Goal: Task Accomplishment & Management: Complete application form

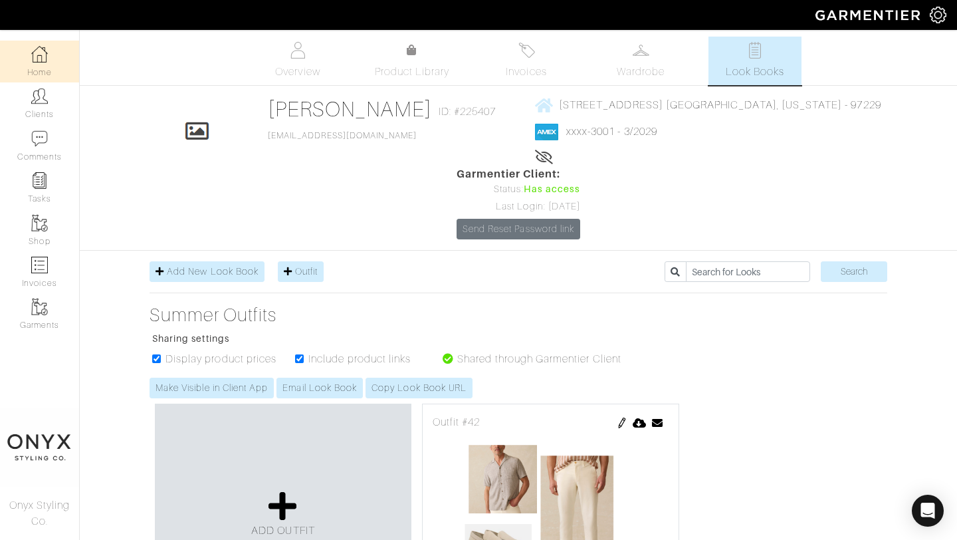
click at [48, 66] on link "Home" at bounding box center [39, 62] width 79 height 42
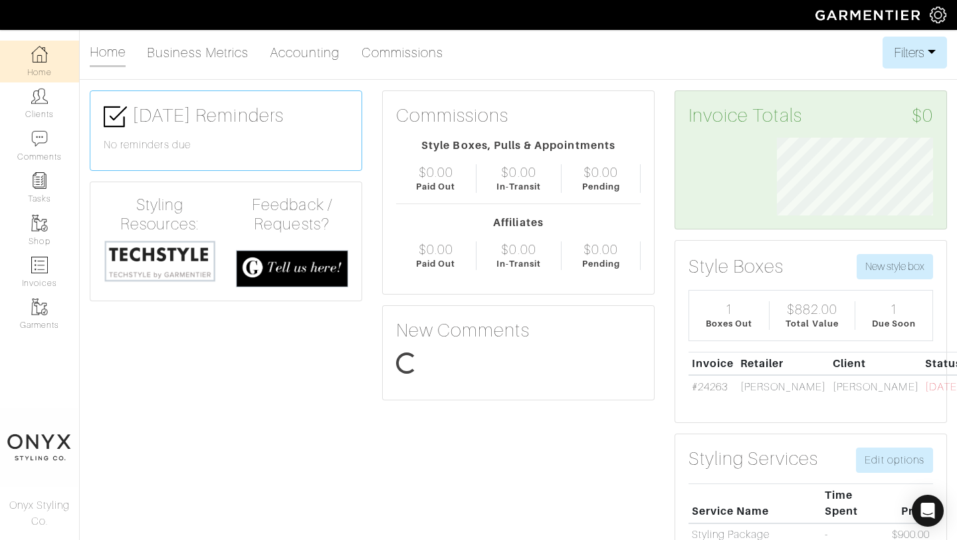
scroll to position [78, 176]
click at [23, 110] on link "Clients" at bounding box center [39, 103] width 79 height 42
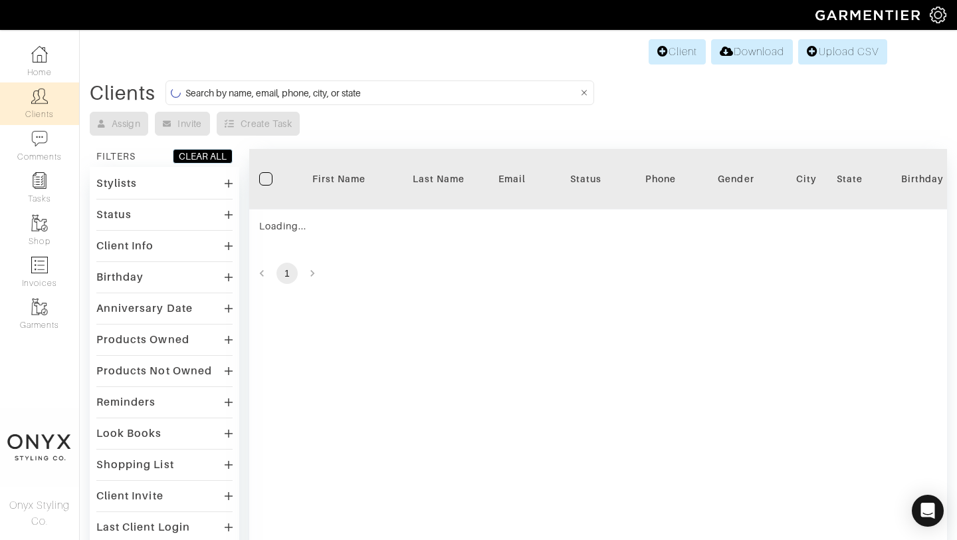
click at [337, 96] on input at bounding box center [381, 92] width 393 height 17
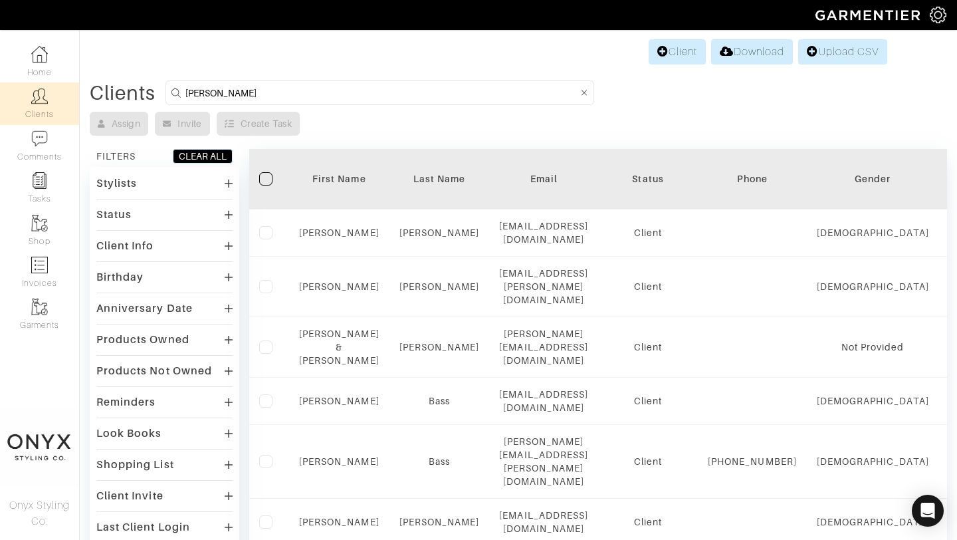
type input "nicole"
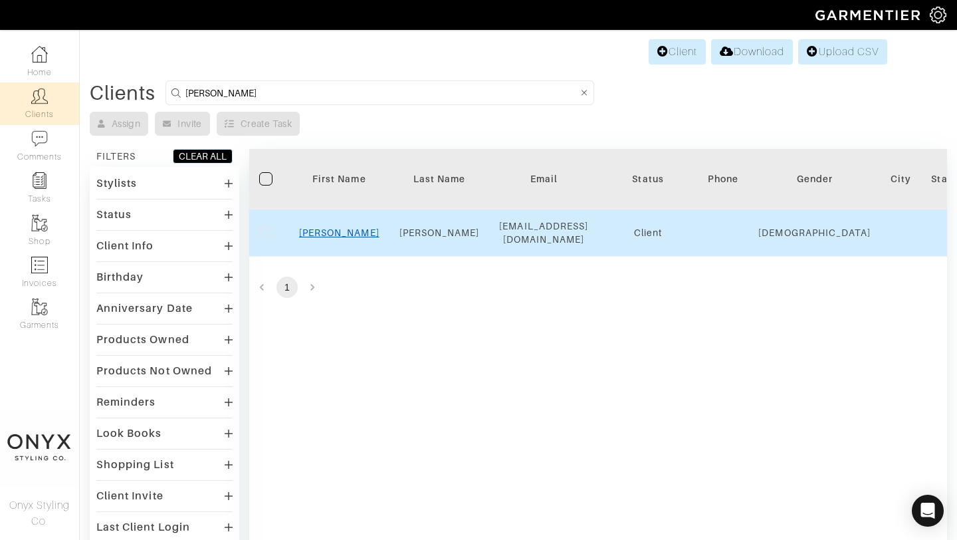
click at [349, 230] on link "Nicole" at bounding box center [339, 232] width 80 height 11
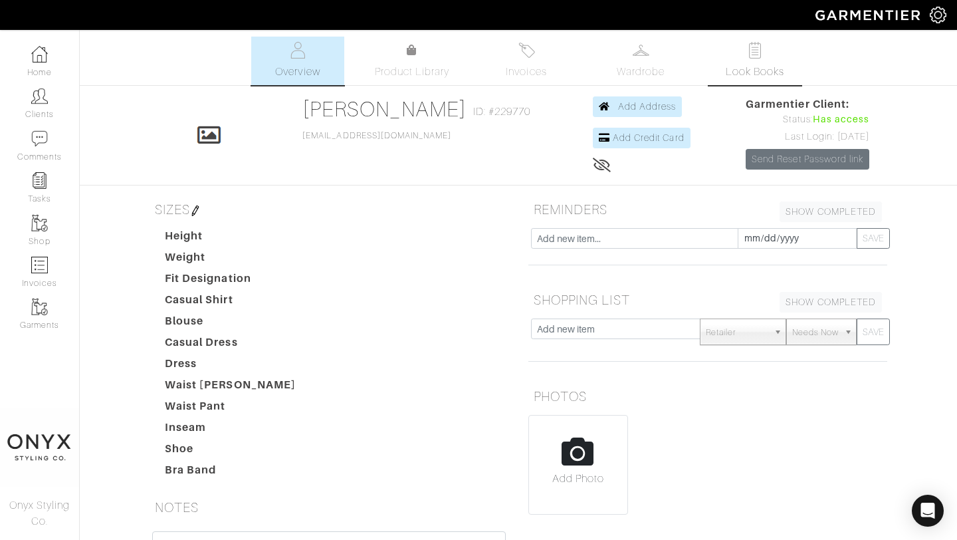
click at [770, 57] on link "Look Books" at bounding box center [754, 61] width 93 height 49
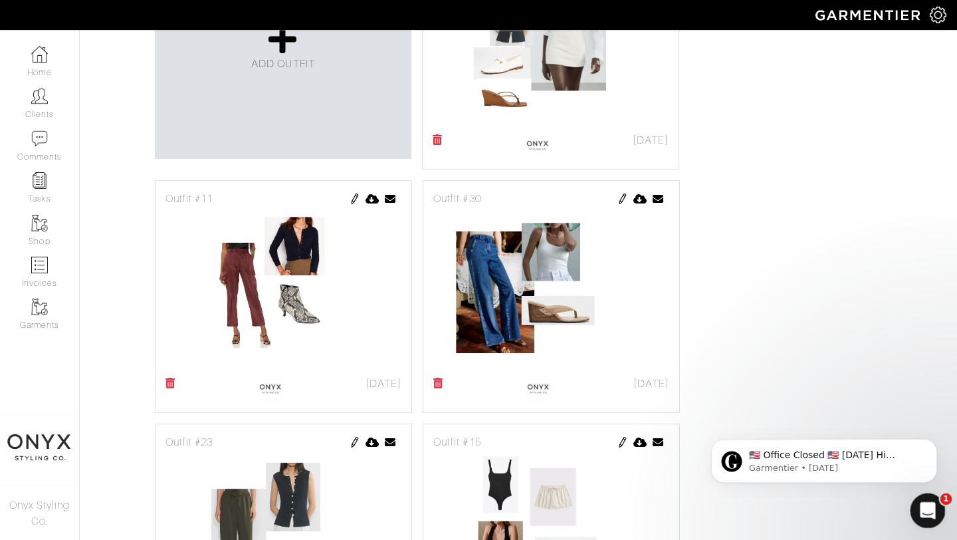
click at [922, 504] on icon "Open Intercom Messenger" at bounding box center [926, 509] width 22 height 22
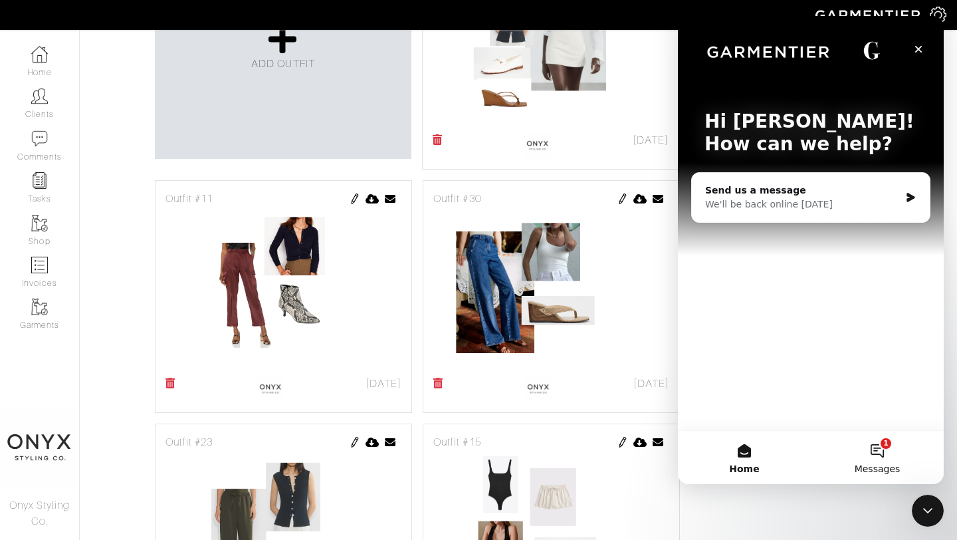
click at [885, 462] on button "1 Messages" at bounding box center [877, 457] width 133 height 53
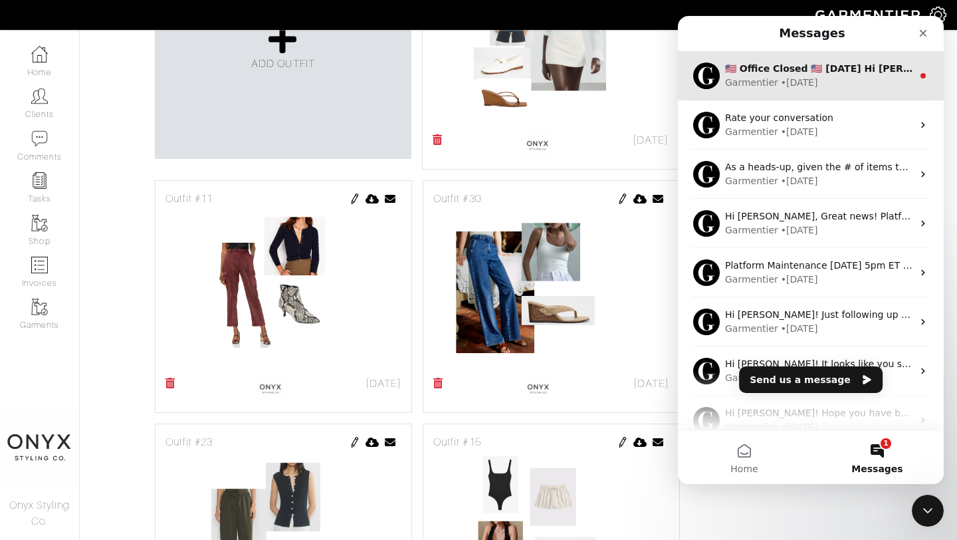
click at [851, 76] on div "Garmentier • [DATE]" at bounding box center [818, 83] width 187 height 14
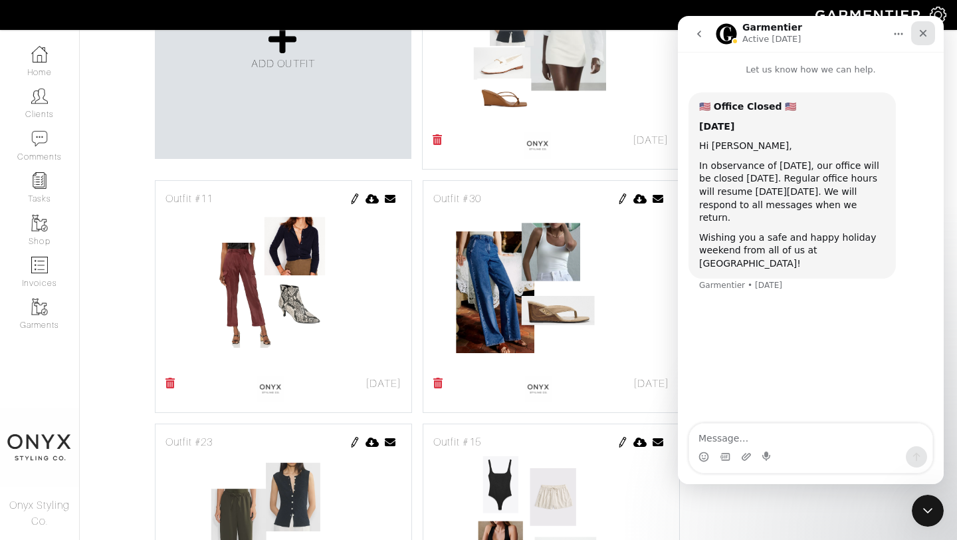
click at [922, 28] on icon "Close" at bounding box center [923, 33] width 11 height 11
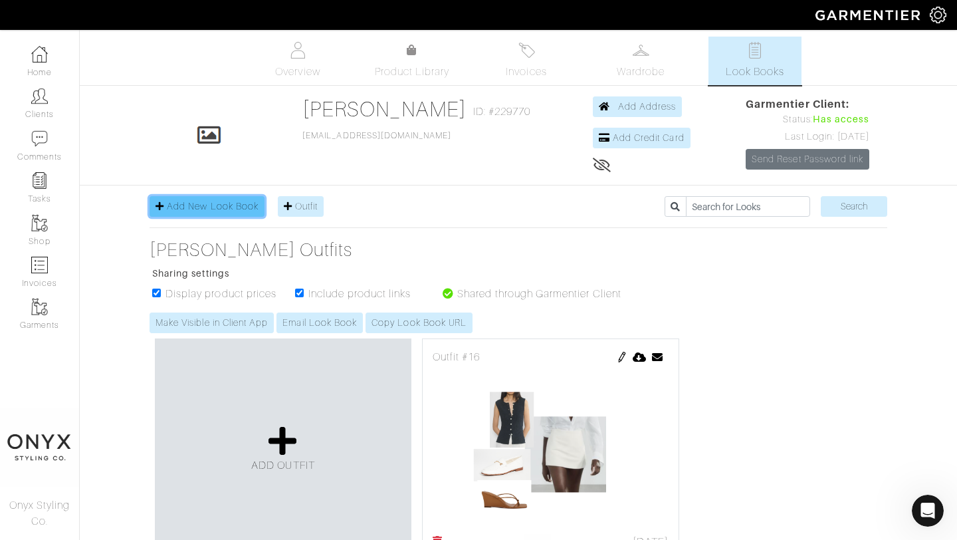
click at [222, 210] on span "Add New Look Book" at bounding box center [213, 206] width 92 height 11
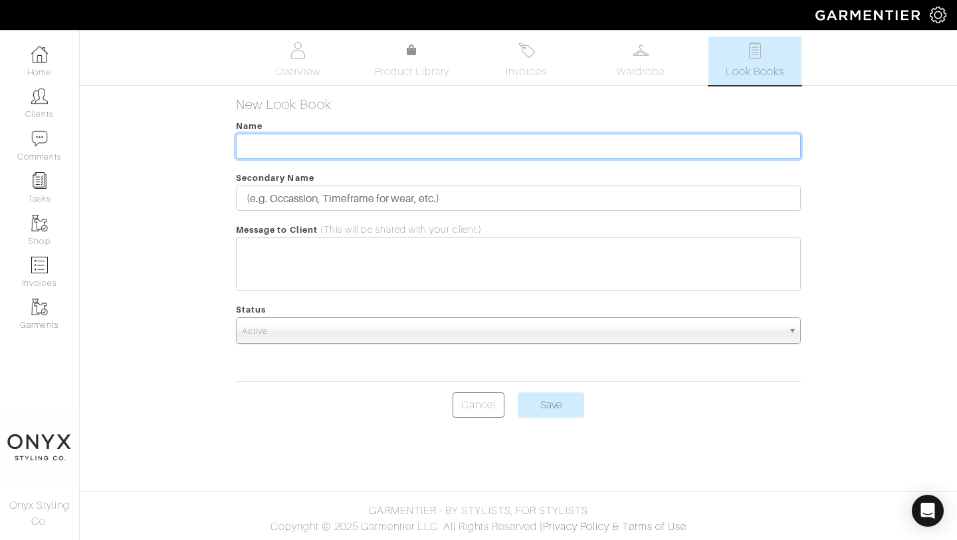
click at [304, 140] on input "text" at bounding box center [518, 146] width 565 height 25
type input "[GEOGRAPHIC_DATA]"
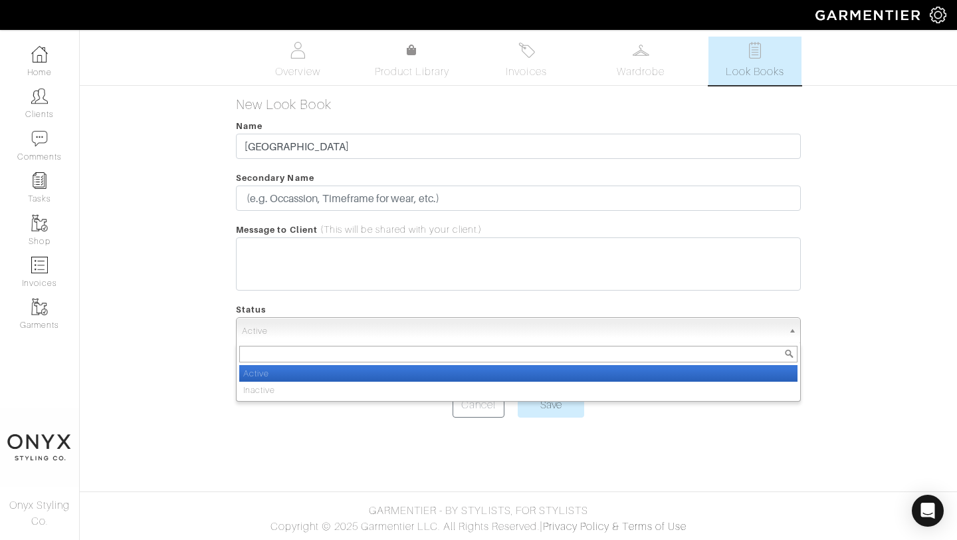
click at [538, 338] on span "Active" at bounding box center [512, 331] width 541 height 27
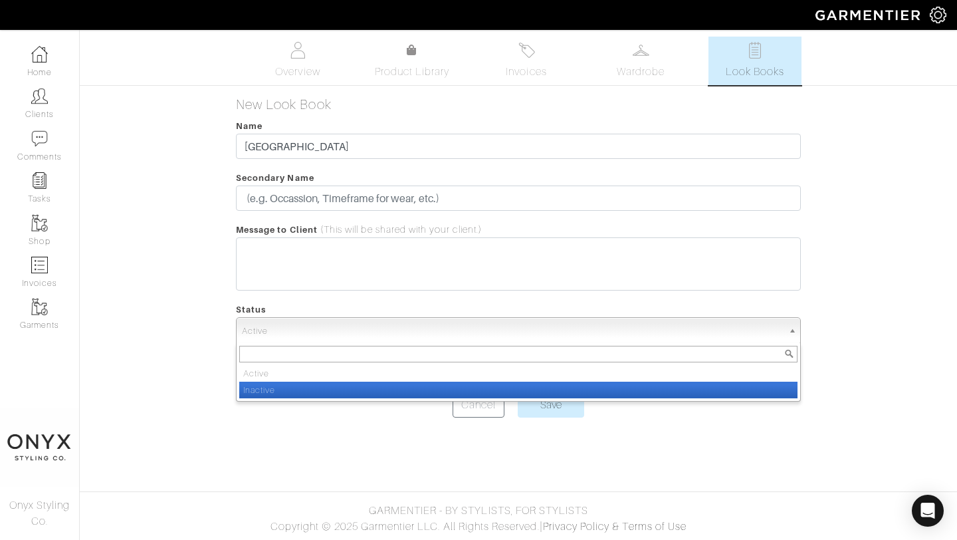
click at [531, 394] on li "Inactive" at bounding box center [518, 389] width 558 height 17
select select "Inactive"
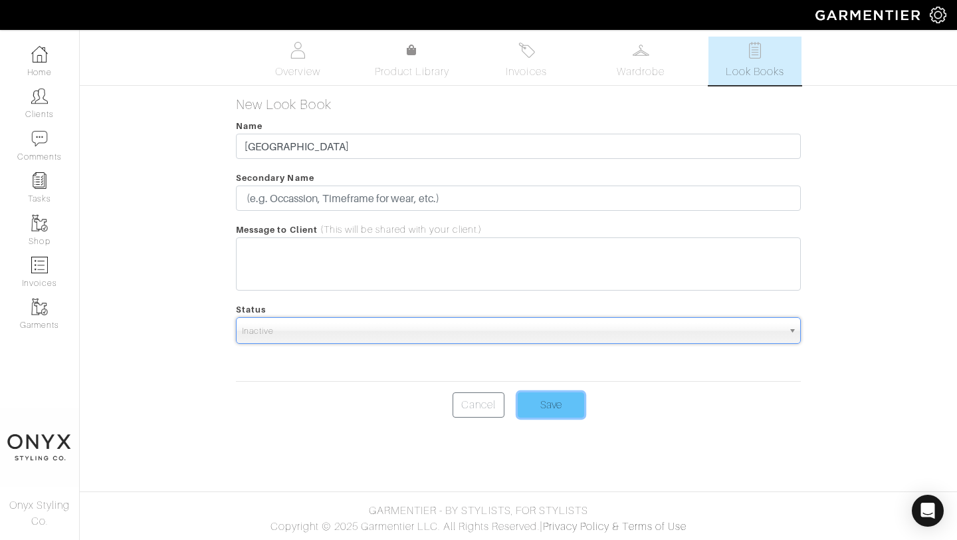
click at [540, 407] on input "Save" at bounding box center [551, 404] width 66 height 25
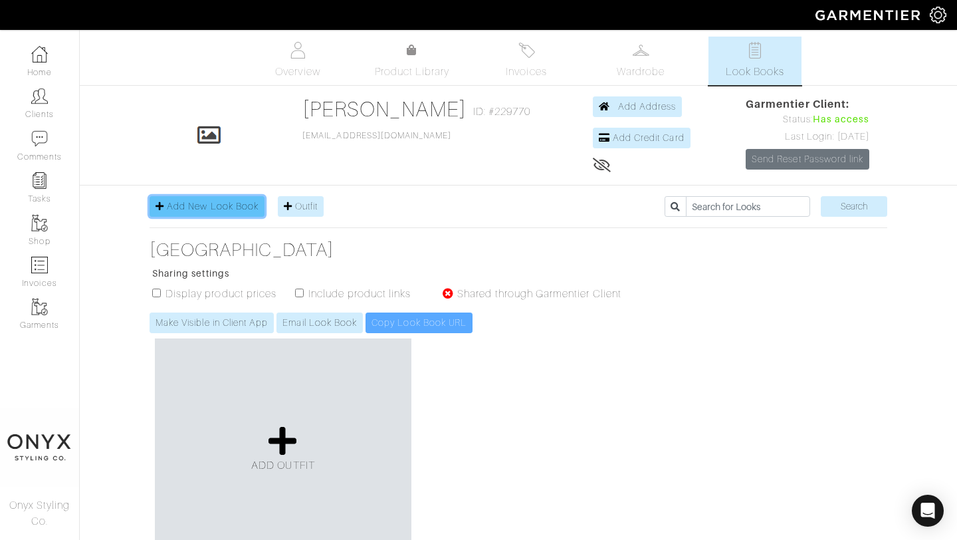
click at [207, 213] on link "Add New Look Book" at bounding box center [207, 206] width 115 height 21
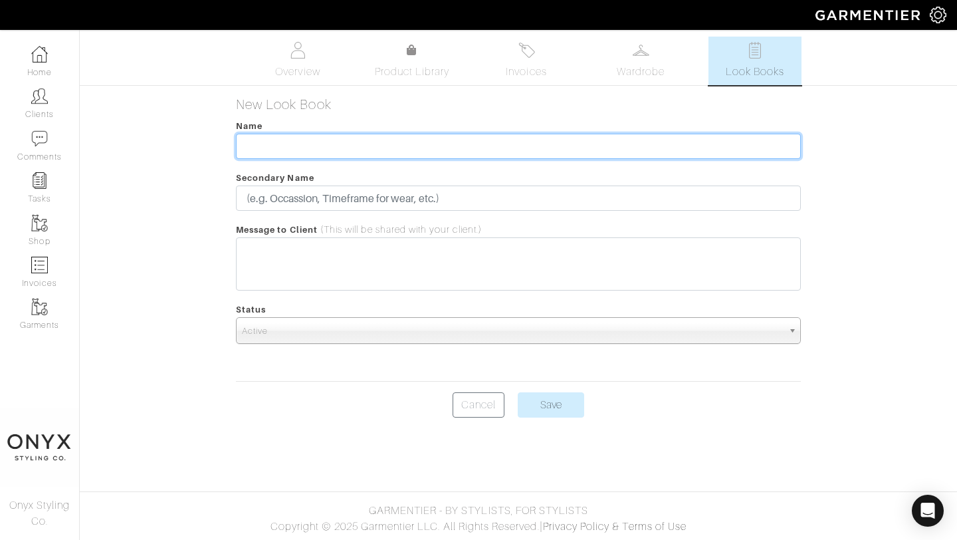
click at [384, 150] on input "text" at bounding box center [518, 146] width 565 height 25
type input "Fall / Spring"
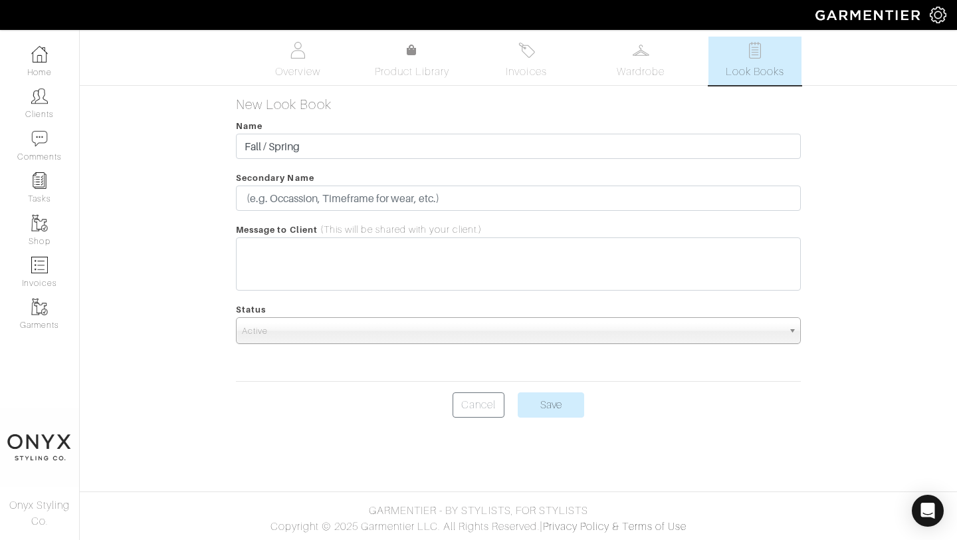
click at [575, 323] on span "Active" at bounding box center [512, 331] width 541 height 27
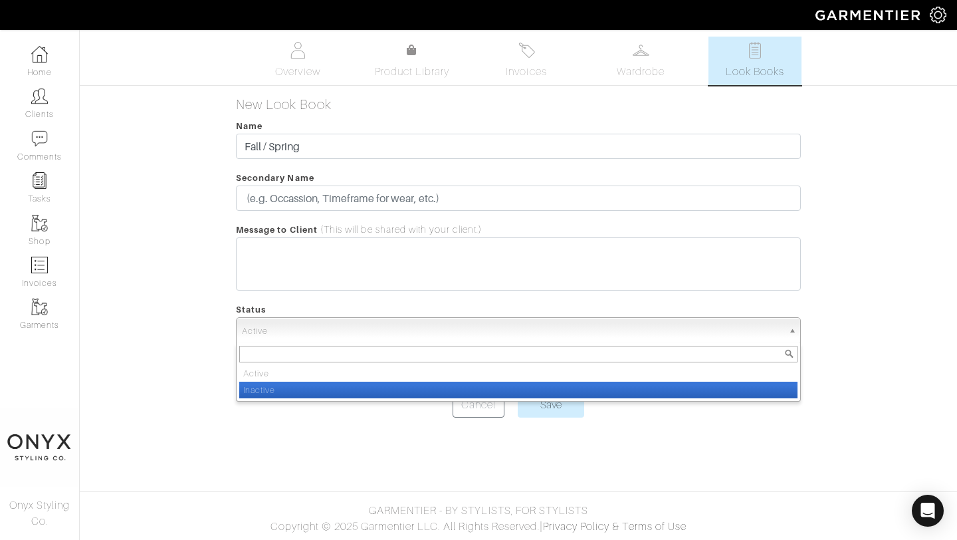
click at [577, 386] on li "Inactive" at bounding box center [518, 389] width 558 height 17
select select "Inactive"
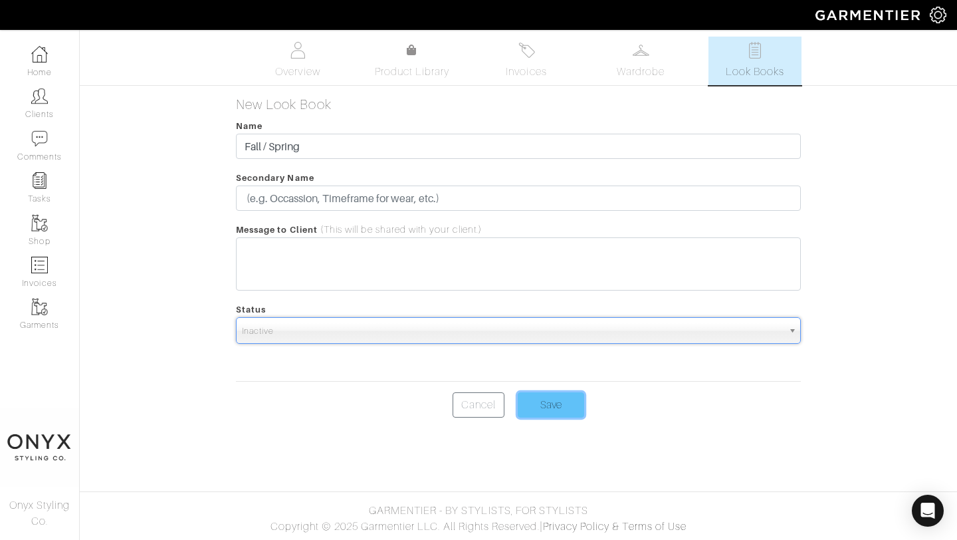
click at [562, 397] on input "Save" at bounding box center [551, 404] width 66 height 25
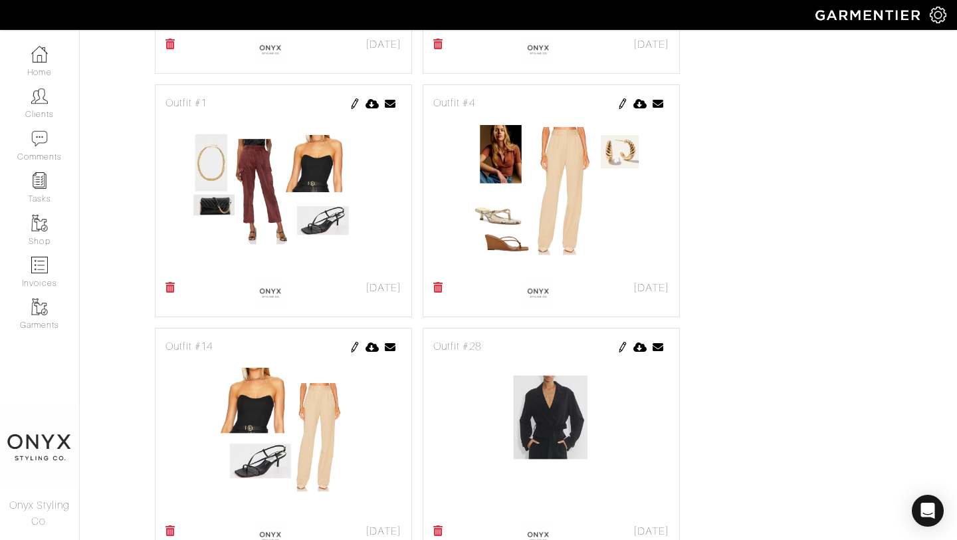
scroll to position [2171, 0]
